Goal: Task Accomplishment & Management: Use online tool/utility

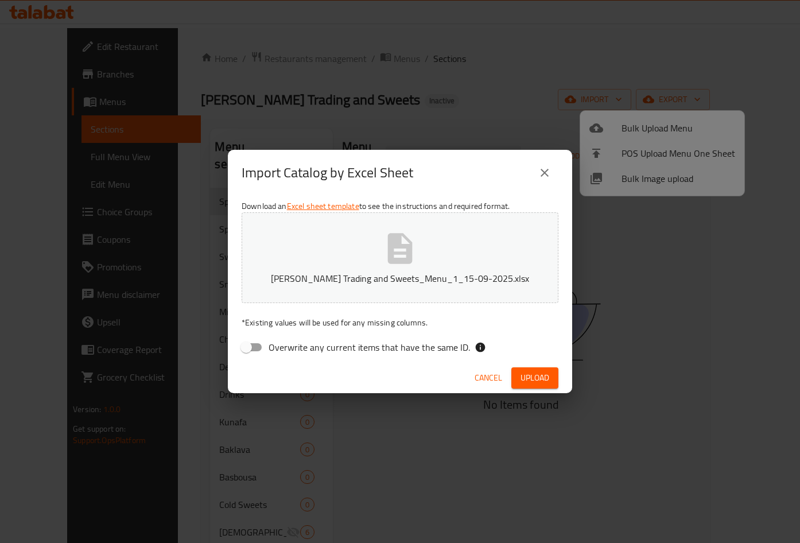
click at [541, 178] on icon "close" at bounding box center [545, 173] width 14 height 14
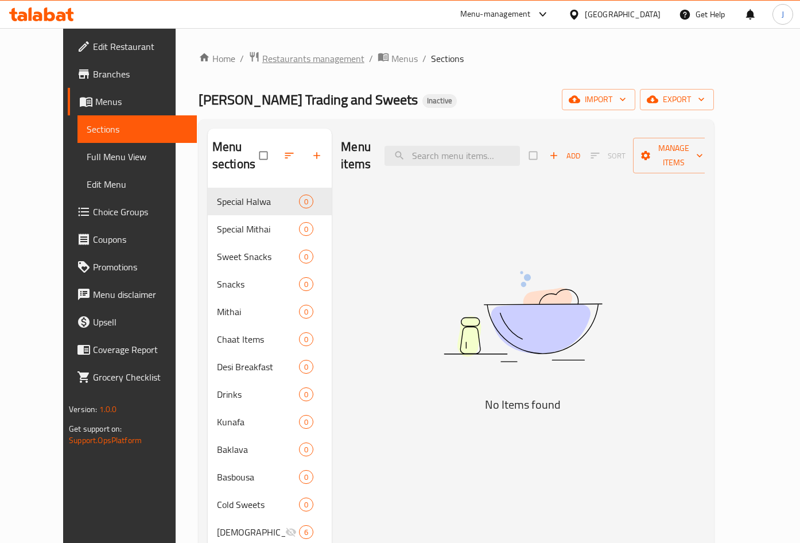
click at [272, 64] on span "Restaurants management" at bounding box center [313, 59] width 102 height 14
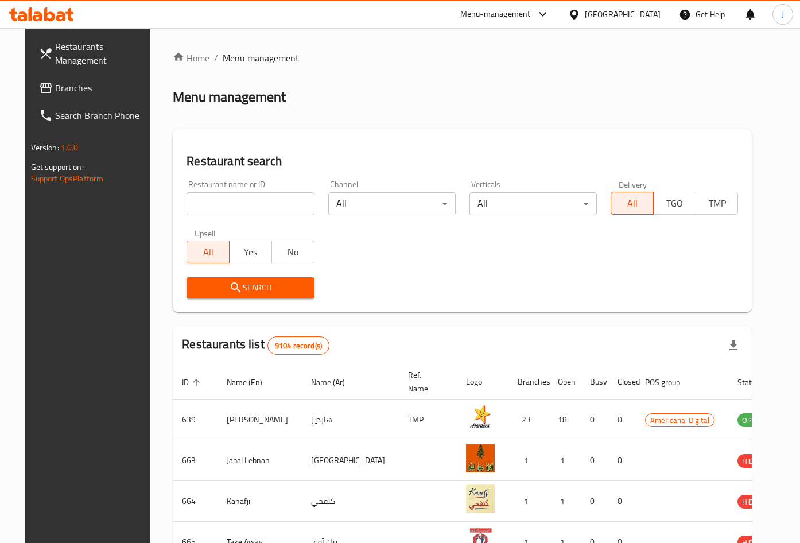
click at [262, 201] on div at bounding box center [400, 271] width 800 height 543
click at [262, 201] on input "search" at bounding box center [250, 203] width 127 height 23
type input "b fit"
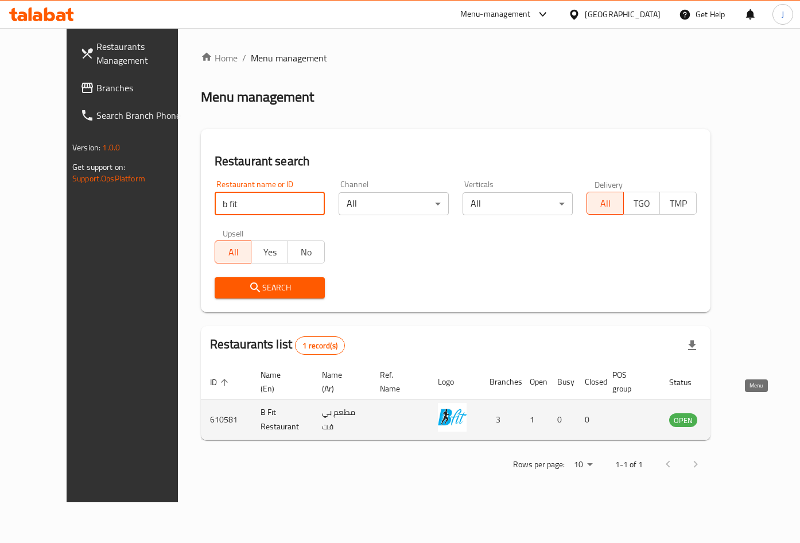
click at [744, 413] on icon "enhanced table" at bounding box center [737, 420] width 14 height 14
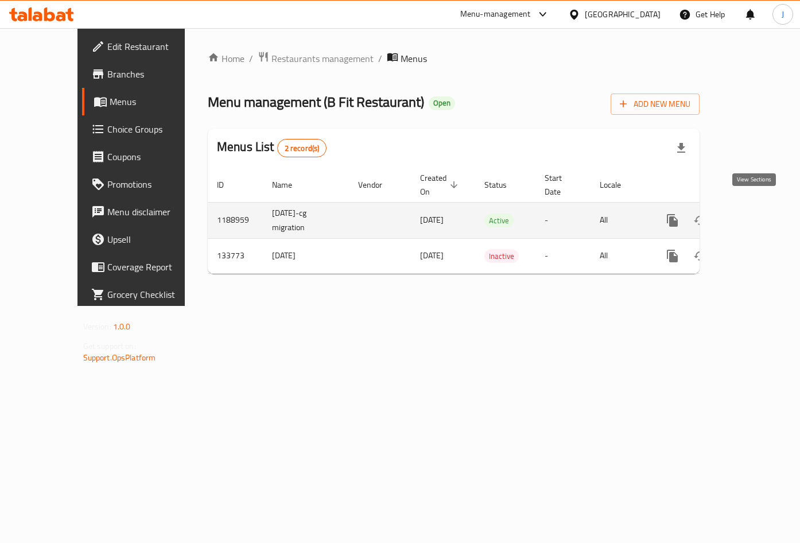
click at [763, 207] on link "enhanced table" at bounding box center [756, 221] width 28 height 28
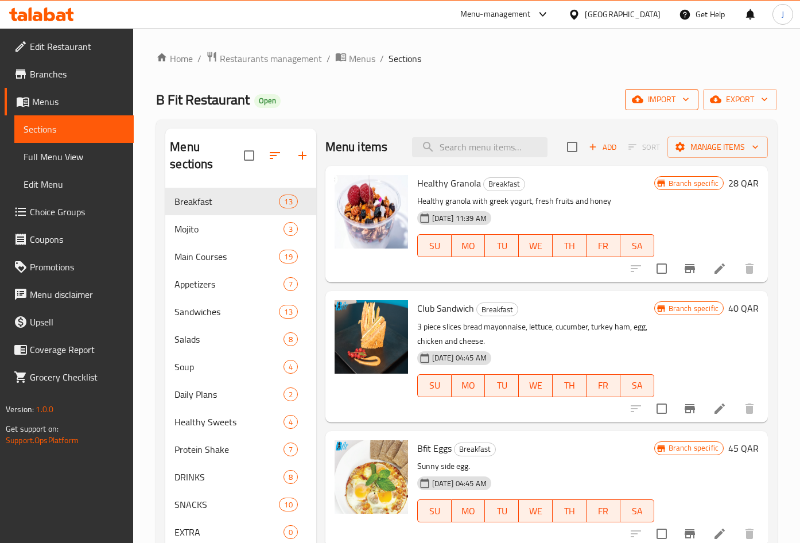
click at [640, 102] on icon "button" at bounding box center [637, 99] width 11 height 7
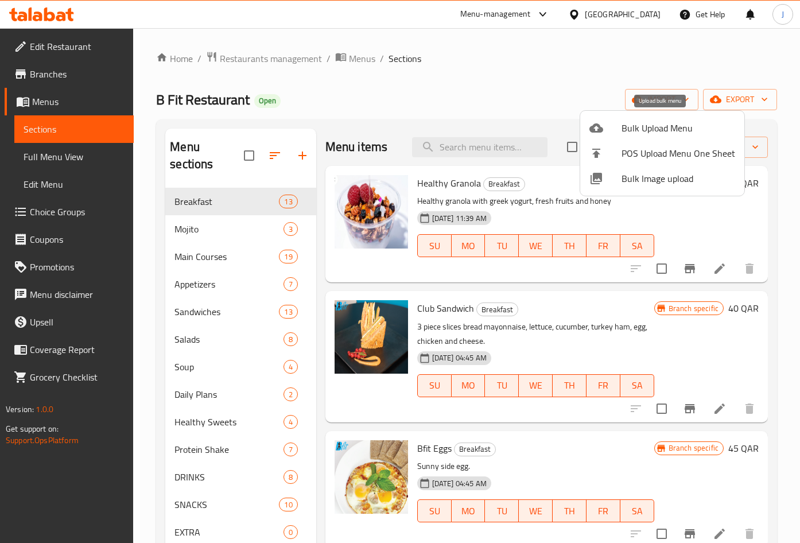
click at [725, 95] on div at bounding box center [400, 271] width 800 height 543
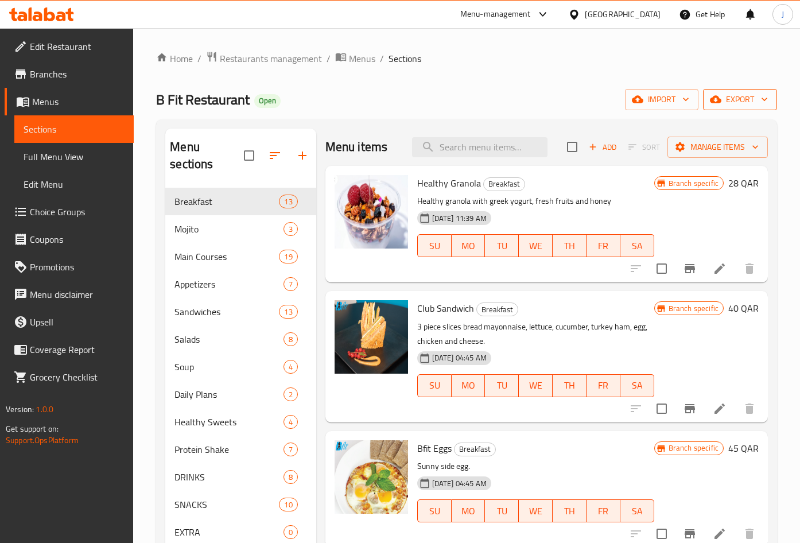
click at [735, 102] on span "export" at bounding box center [741, 99] width 56 height 14
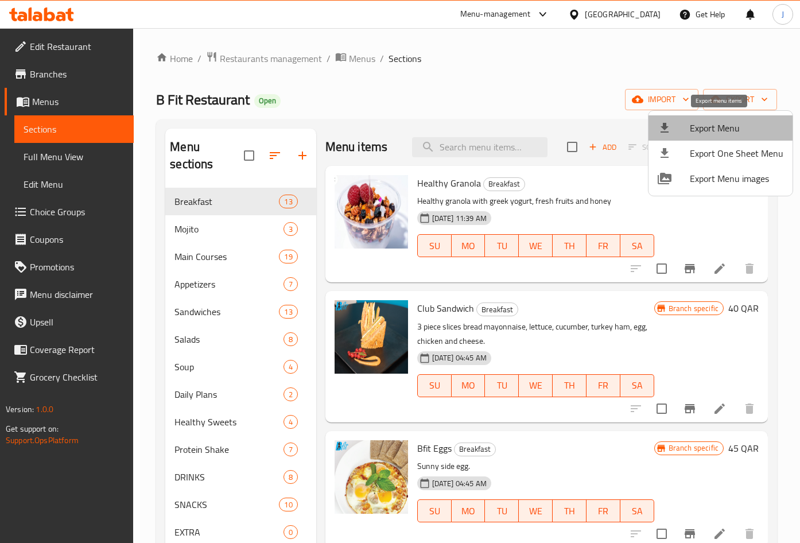
click at [738, 129] on span "Export Menu" at bounding box center [737, 128] width 94 height 14
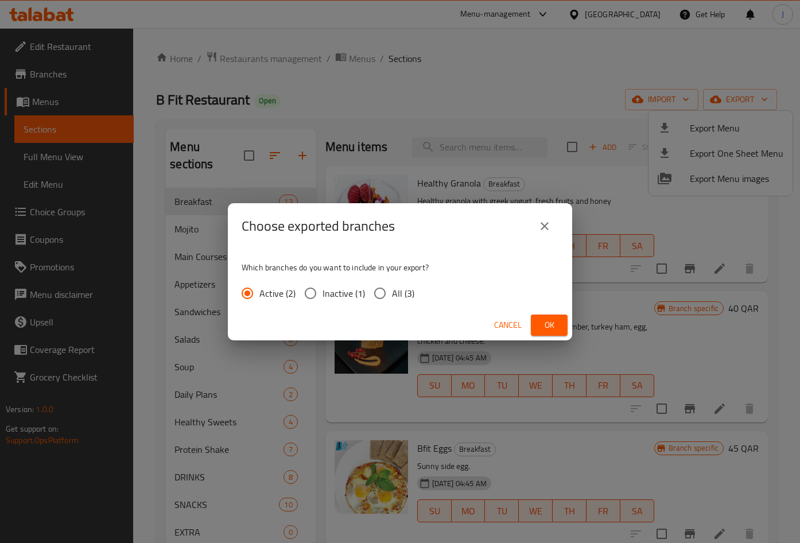
click at [388, 300] on input "All (3)" at bounding box center [380, 293] width 24 height 24
radio input "true"
click at [258, 292] on input "Active (2)" at bounding box center [247, 293] width 24 height 24
radio input "true"
drag, startPoint x: 555, startPoint y: 324, endPoint x: 569, endPoint y: 335, distance: 17.9
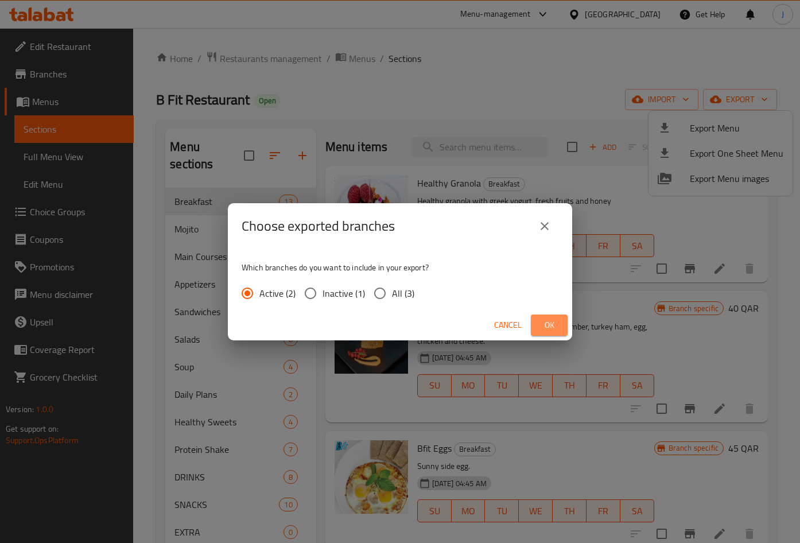
click at [558, 323] on span "Ok" at bounding box center [549, 325] width 18 height 14
